Goal: Information Seeking & Learning: Learn about a topic

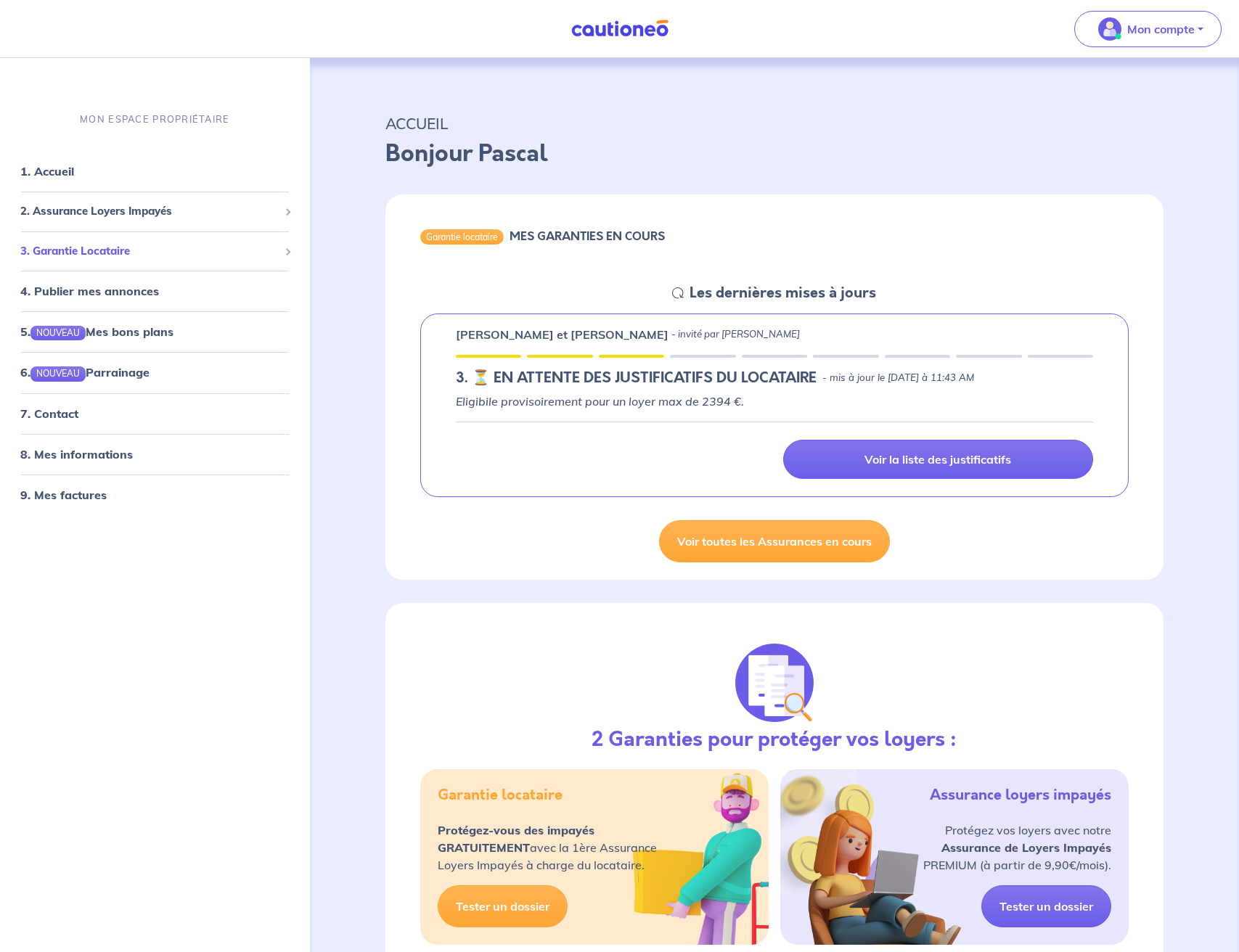
click at [107, 250] on span "3. Garantie Locataire" at bounding box center [149, 251] width 259 height 17
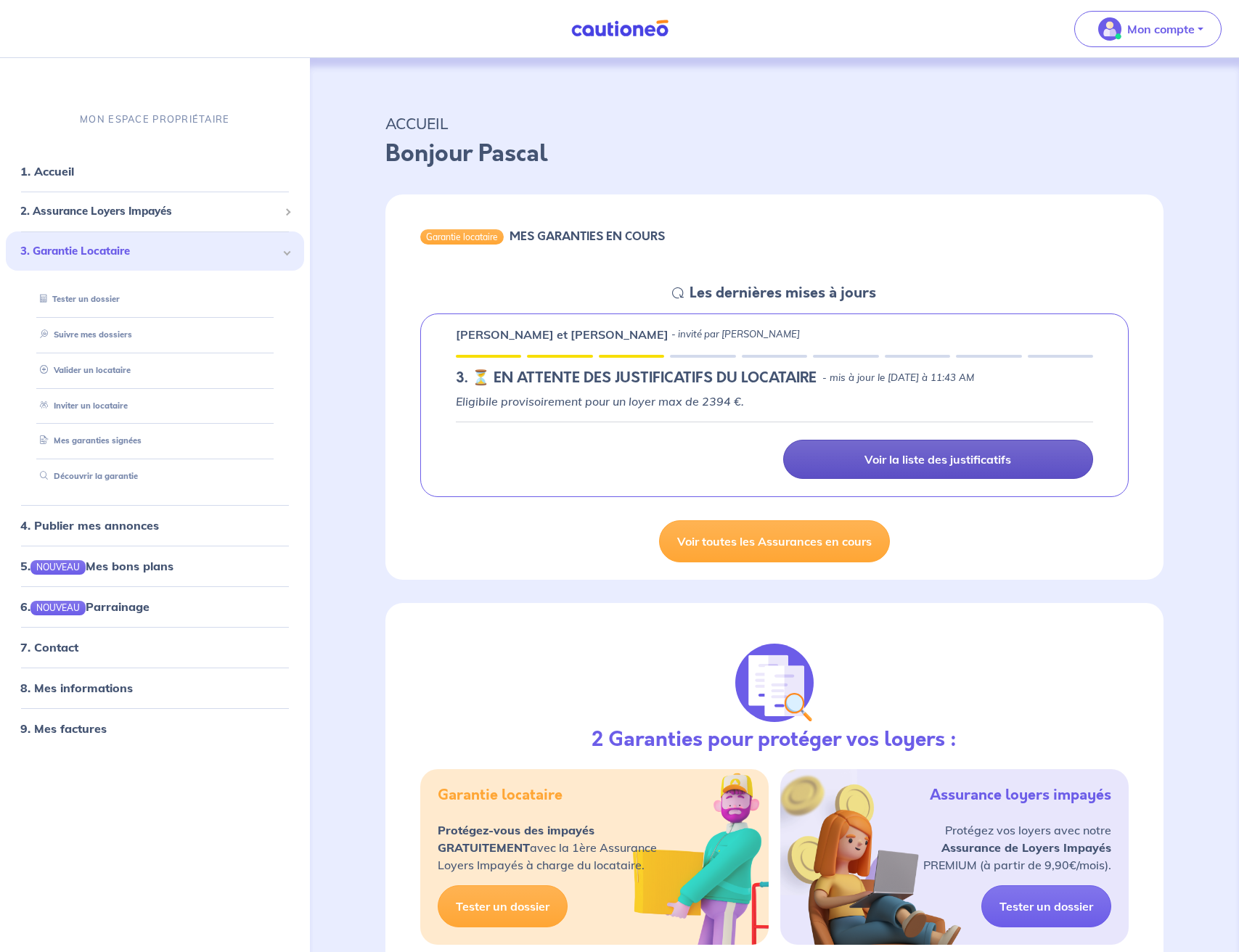
click at [928, 455] on p "Voir la liste des justificatifs" at bounding box center [938, 459] width 147 height 15
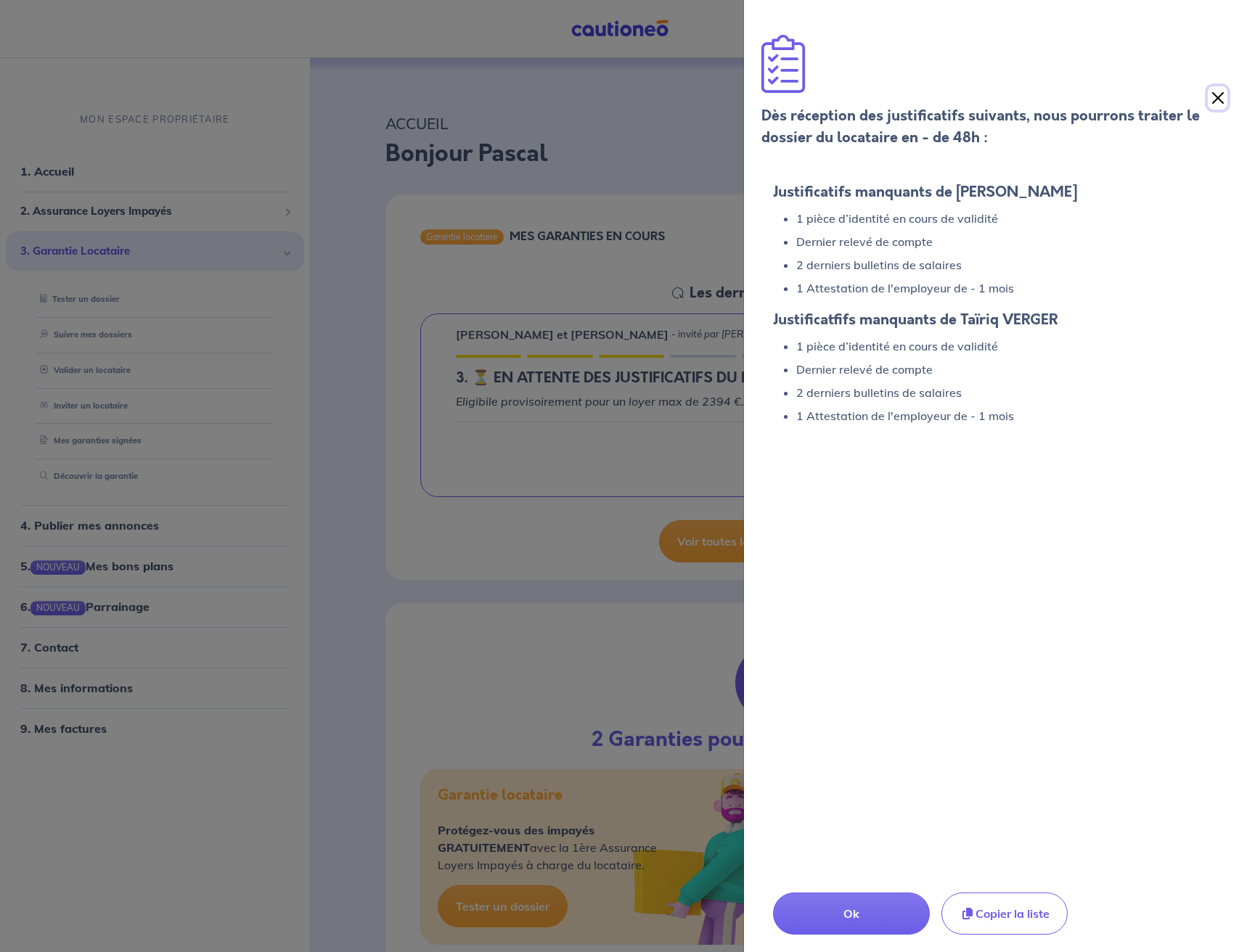
click at [1222, 88] on button "Close" at bounding box center [1218, 98] width 19 height 24
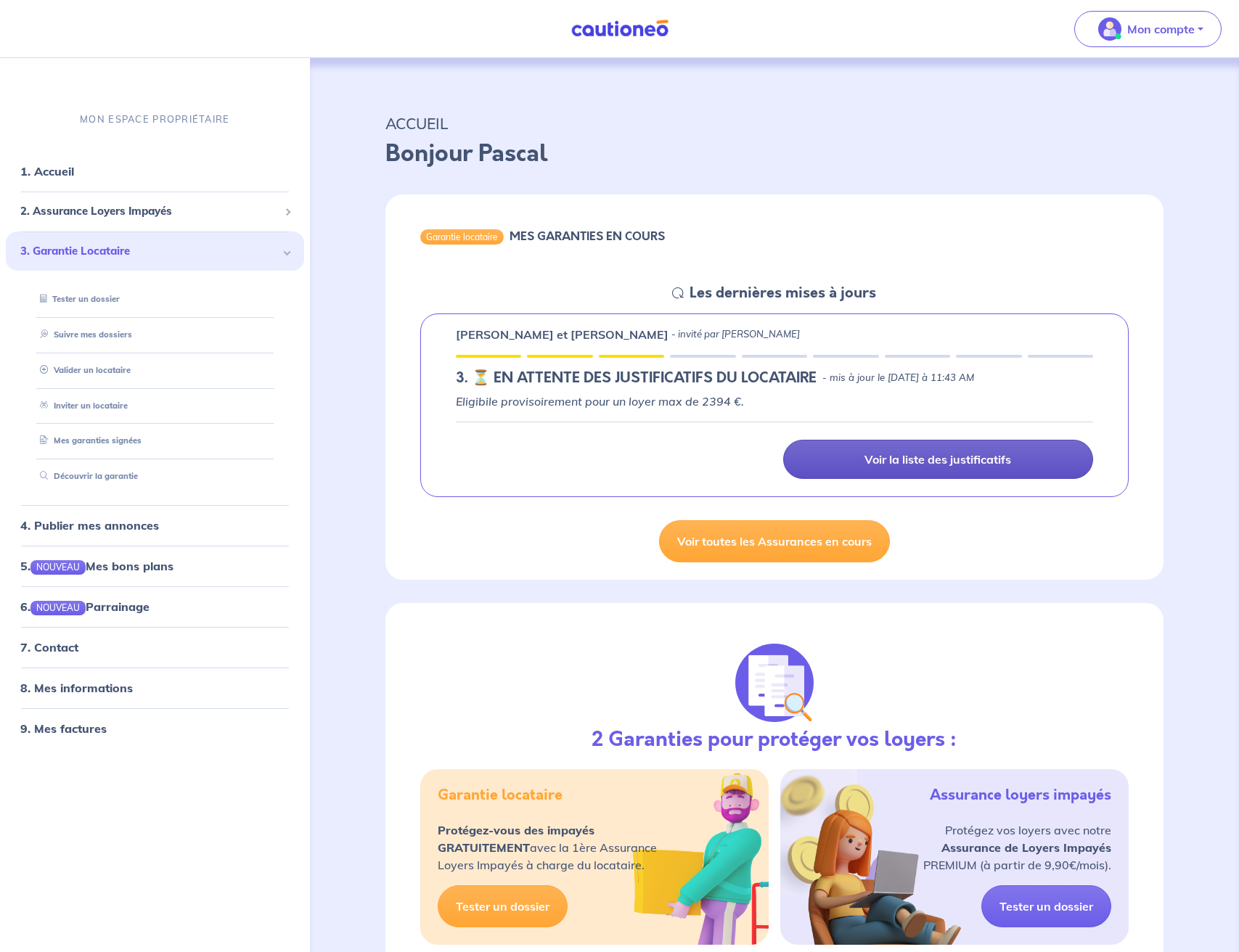
click at [676, 293] on icon at bounding box center [677, 293] width 11 height 11
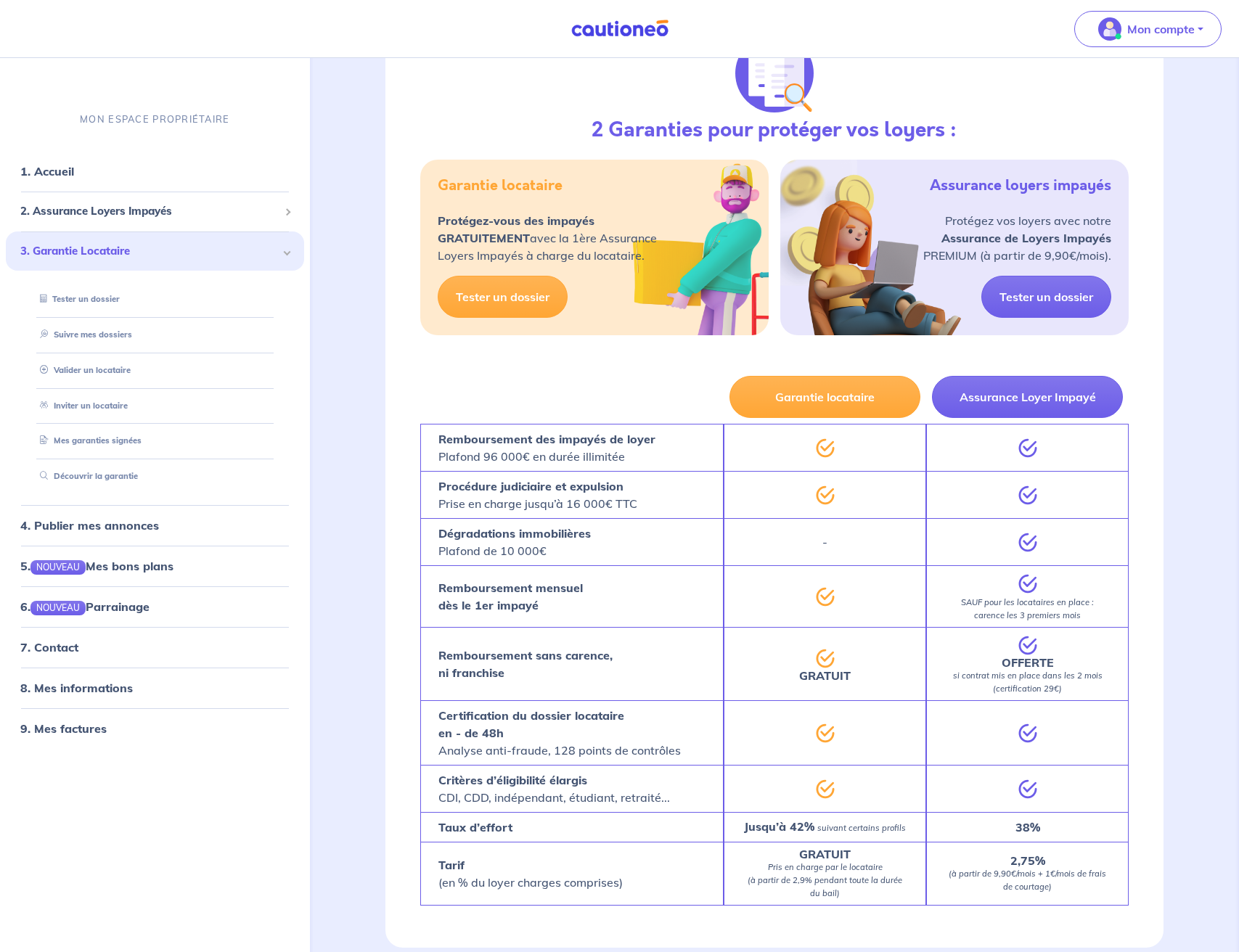
scroll to position [611, 0]
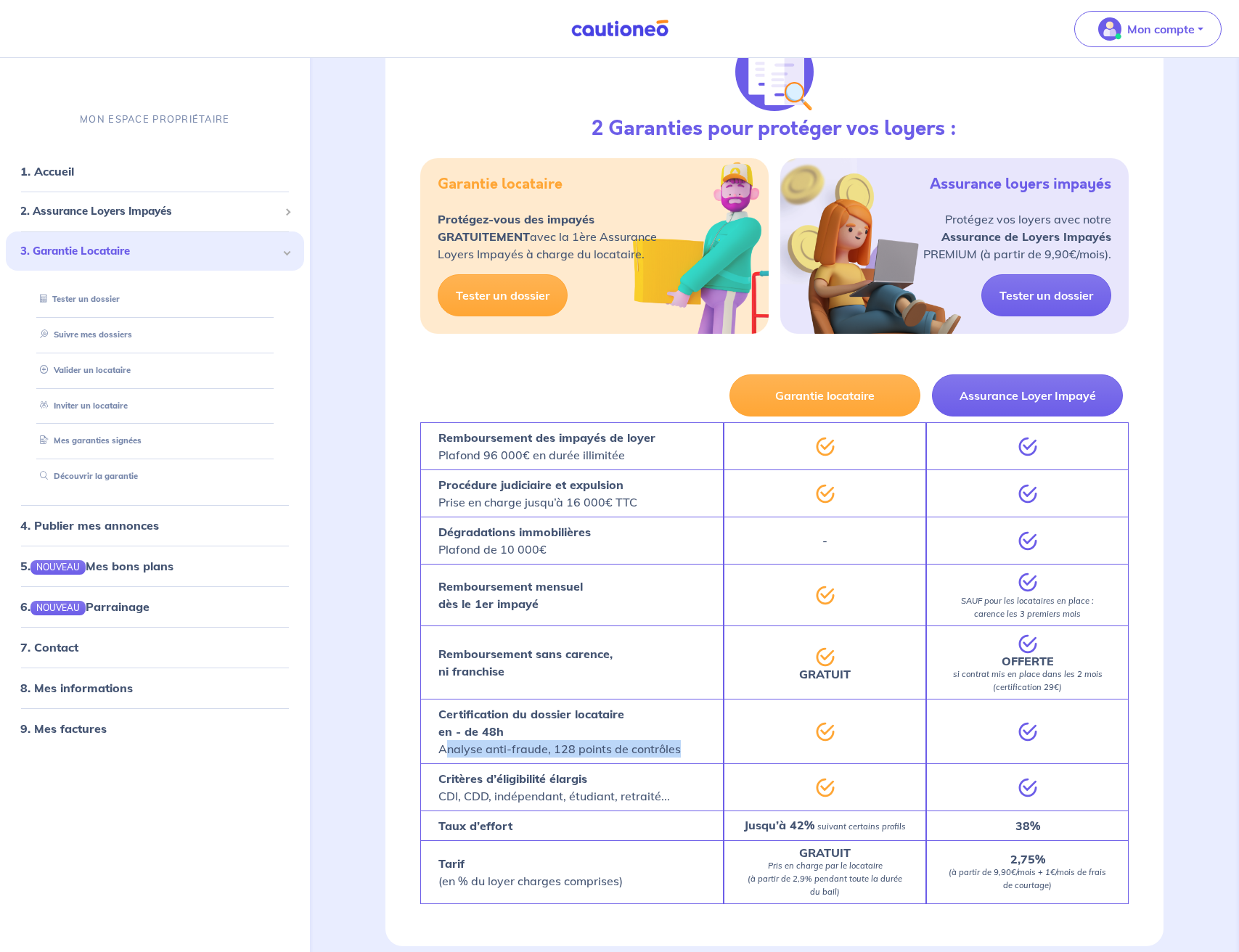
drag, startPoint x: 446, startPoint y: 752, endPoint x: 684, endPoint y: 752, distance: 238.0
click at [684, 752] on div "Certification du dossier locataire en - de 48h Analyse anti-fraude, 128 points …" at bounding box center [571, 731] width 303 height 65
drag, startPoint x: 533, startPoint y: 669, endPoint x: 572, endPoint y: 668, distance: 39.0
click at [572, 668] on p "Remboursement sans carence, ni franchise" at bounding box center [525, 663] width 174 height 35
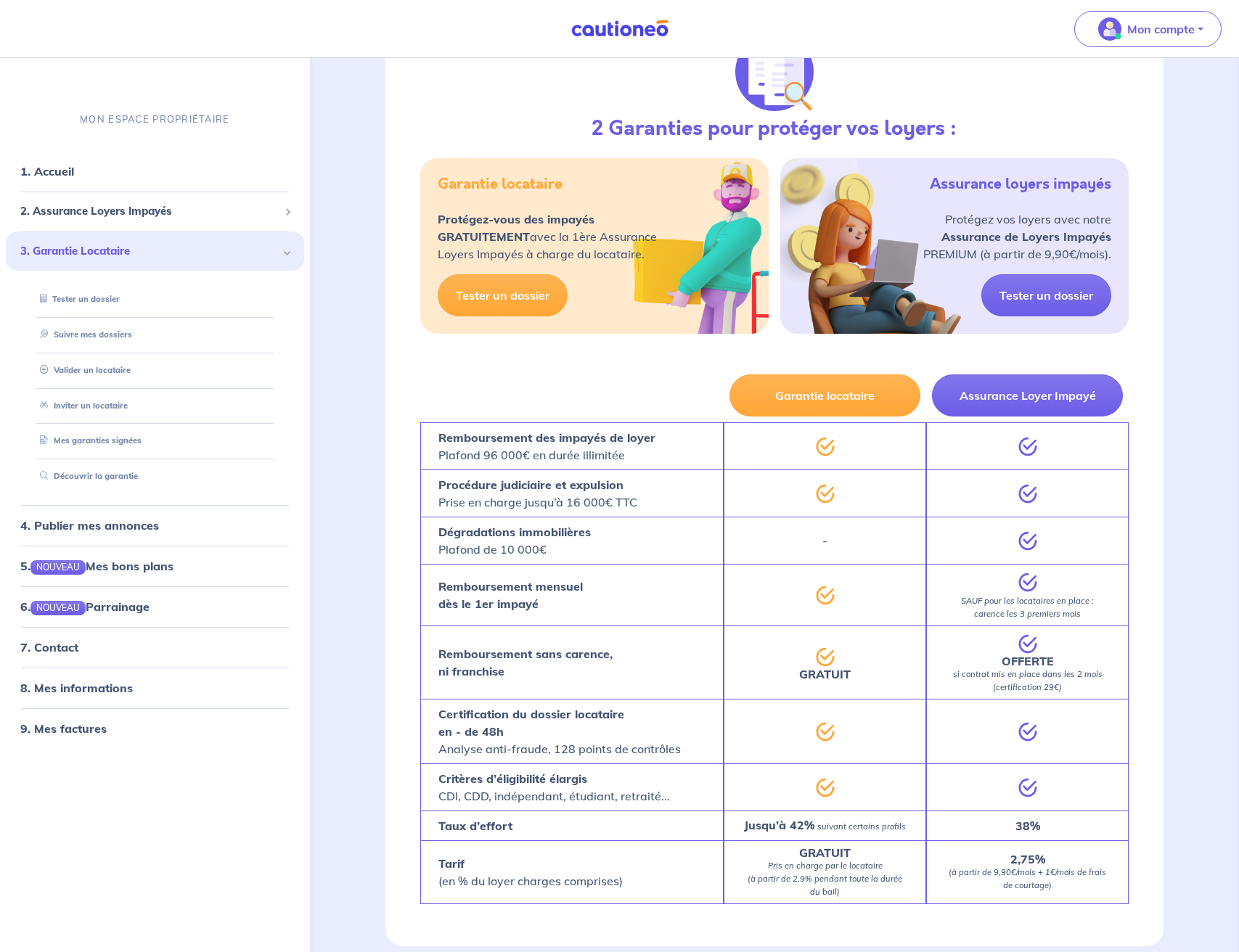
click at [572, 667] on p "Remboursement sans carence, ni franchise" at bounding box center [525, 663] width 174 height 35
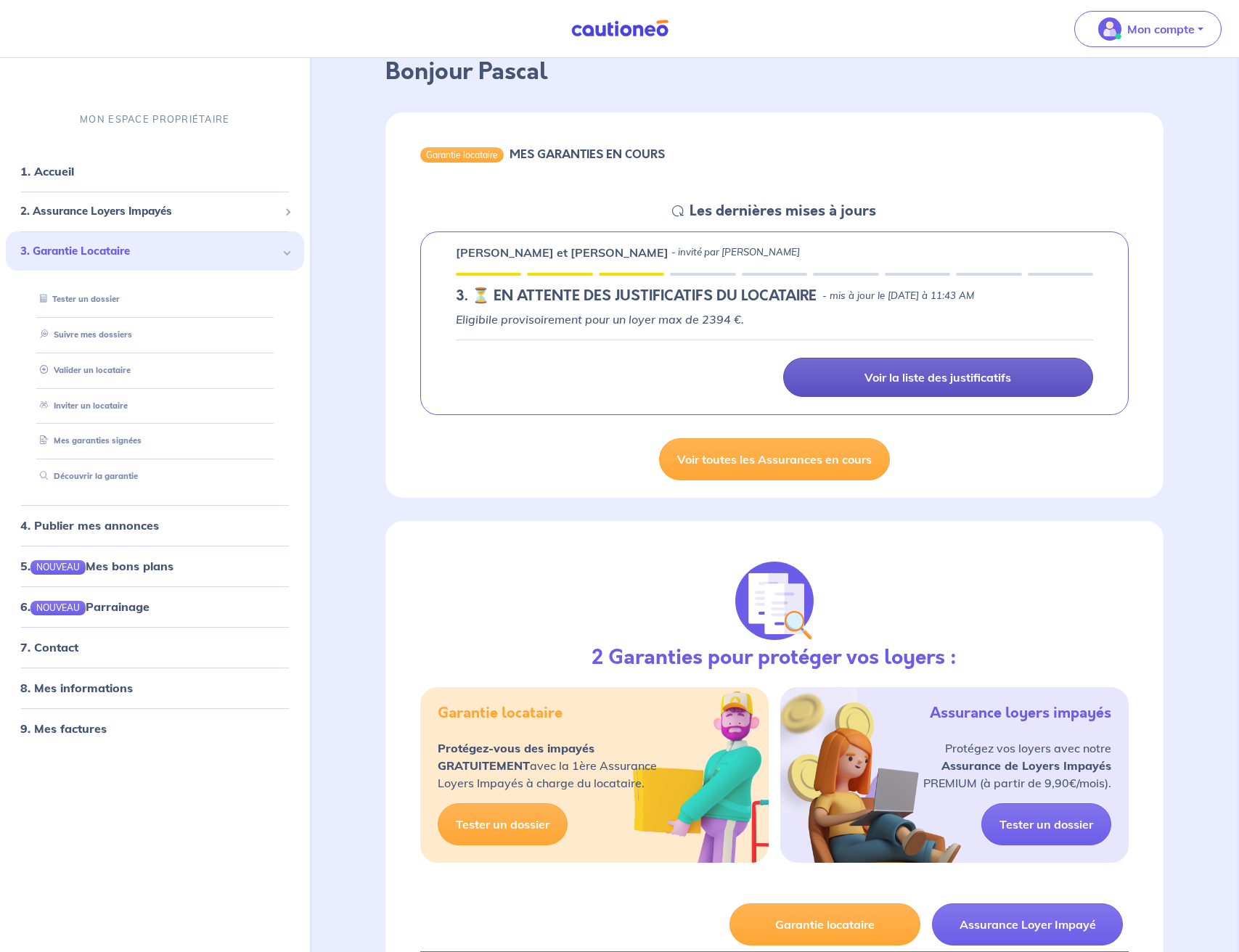
scroll to position [0, 0]
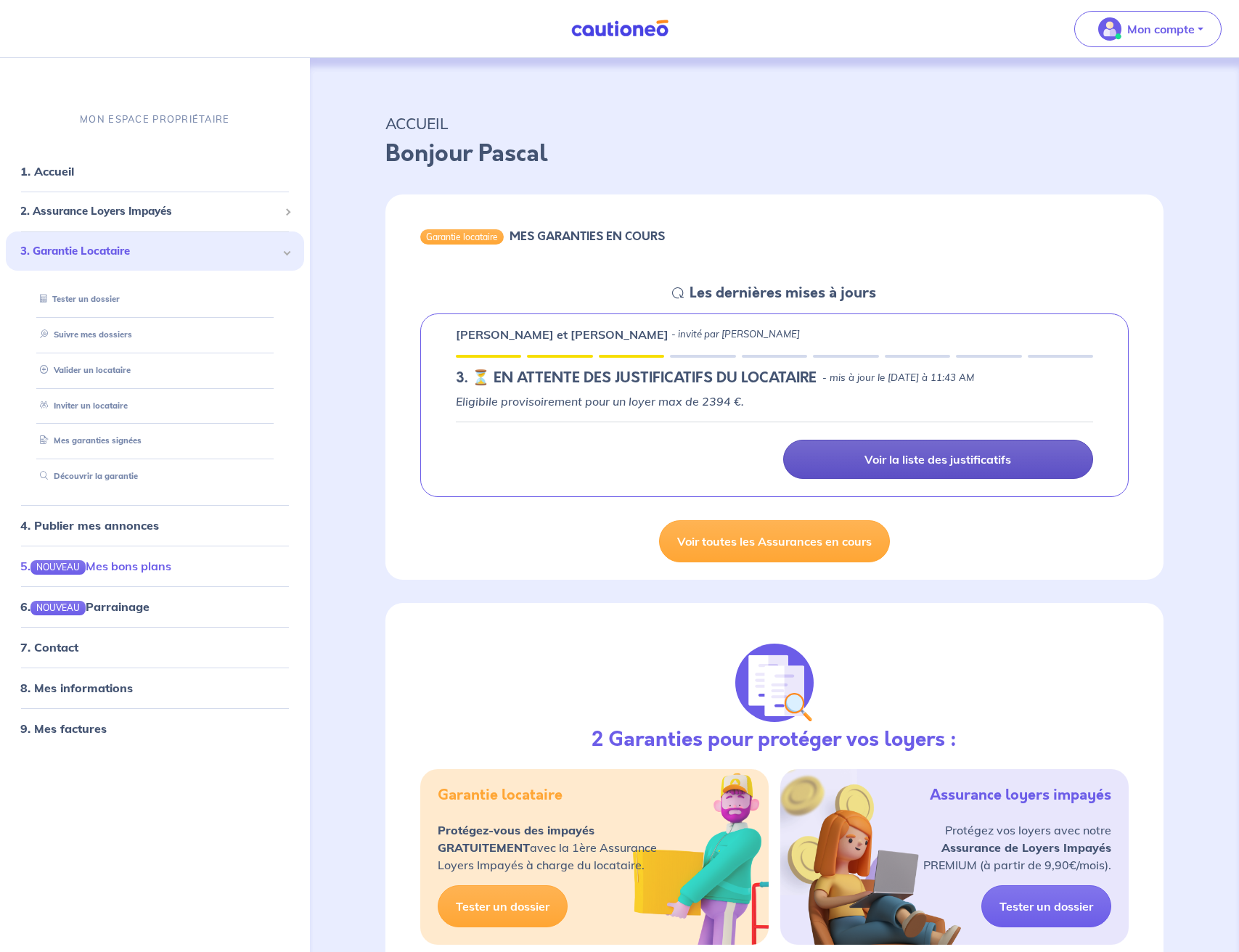
click at [107, 568] on link "5. NOUVEAU Mes bons plans" at bounding box center [95, 566] width 151 height 15
